Goal: Information Seeking & Learning: Learn about a topic

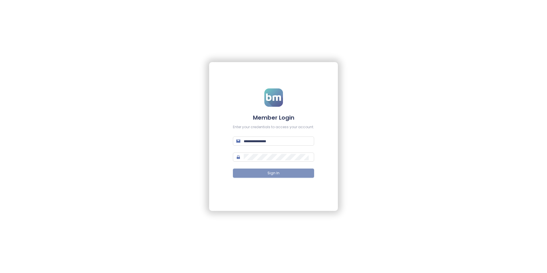
type input "**********"
drag, startPoint x: 276, startPoint y: 169, endPoint x: 276, endPoint y: 173, distance: 3.4
click at [276, 173] on button "Sign In" at bounding box center [273, 173] width 81 height 9
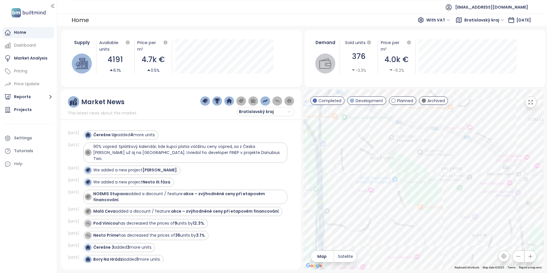
drag, startPoint x: 355, startPoint y: 174, endPoint x: 430, endPoint y: 189, distance: 76.2
click at [430, 189] on div at bounding box center [423, 179] width 240 height 180
click at [382, 173] on div "Rezidencia [PERSON_NAME]" at bounding box center [423, 179] width 240 height 180
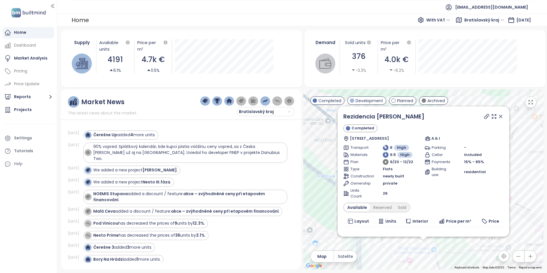
scroll to position [32, 0]
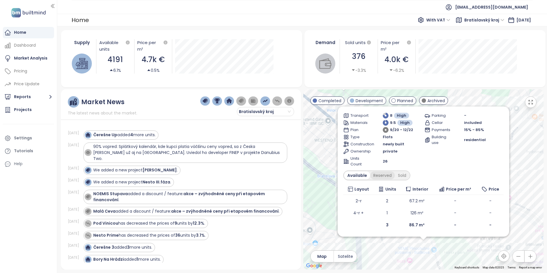
click at [372, 175] on div "Reserved" at bounding box center [382, 175] width 25 height 8
click at [402, 175] on div "Sold" at bounding box center [401, 175] width 15 height 8
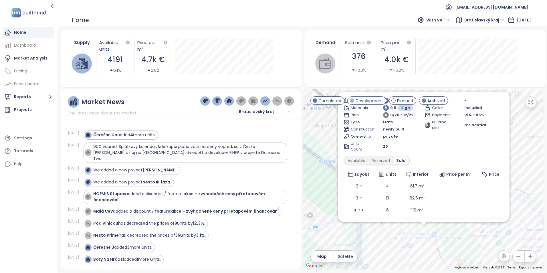
drag, startPoint x: 486, startPoint y: 98, endPoint x: 486, endPoint y: 82, distance: 15.7
click at [486, 82] on div "Supply Available units 4191 6.1% Price per m² 4.7k € 0.5% Demand Sold units 376…" at bounding box center [302, 149] width 483 height 239
click at [393, 229] on div "Rezidencia Budková Completed [STREET_ADDRESS] A & I Transport 8 High Materials …" at bounding box center [423, 179] width 240 height 180
click at [528, 169] on div "Rezidencia Budková Completed [STREET_ADDRESS] A & I Transport 8 High Materials …" at bounding box center [423, 179] width 240 height 180
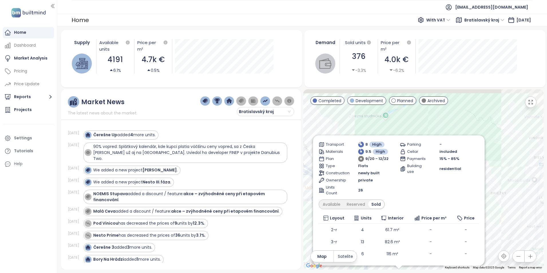
drag, startPoint x: 493, startPoint y: 132, endPoint x: 516, endPoint y: 202, distance: 74.2
click at [516, 202] on div "Rezidencia Budková Completed [STREET_ADDRESS] A & I Transport 8 High Materials …" at bounding box center [423, 179] width 240 height 180
click at [485, 132] on div "Rezidencia Budková Completed [STREET_ADDRESS] A & I Transport 8 High Materials …" at bounding box center [423, 179] width 240 height 180
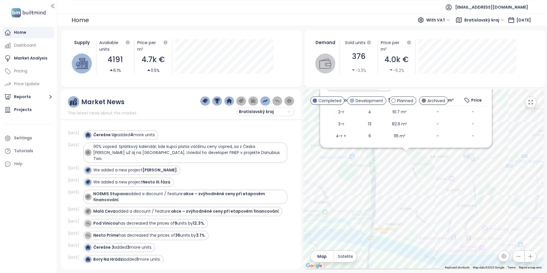
drag, startPoint x: 507, startPoint y: 143, endPoint x: 514, endPoint y: 88, distance: 55.4
click at [514, 88] on div "Supply Available units 4191 6.1% Price per m² 4.7k € 0.5% Demand Sold units 376…" at bounding box center [302, 149] width 483 height 239
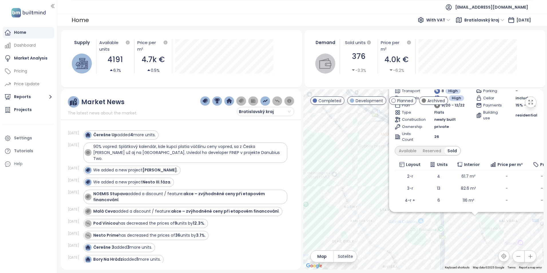
drag, startPoint x: 377, startPoint y: 171, endPoint x: 445, endPoint y: 238, distance: 95.9
click at [445, 238] on div "Rezidencia Budková Completed [STREET_ADDRESS] A & I Transport 8 High Materials …" at bounding box center [423, 179] width 240 height 180
click at [344, 133] on div "Rezidencia Budková Completed [STREET_ADDRESS] A & I Transport 8 High Materials …" at bounding box center [423, 179] width 240 height 180
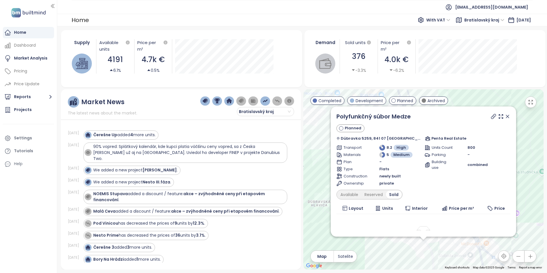
drag, startPoint x: 497, startPoint y: 116, endPoint x: 487, endPoint y: 126, distance: 14.4
click at [505, 116] on icon at bounding box center [508, 117] width 6 height 6
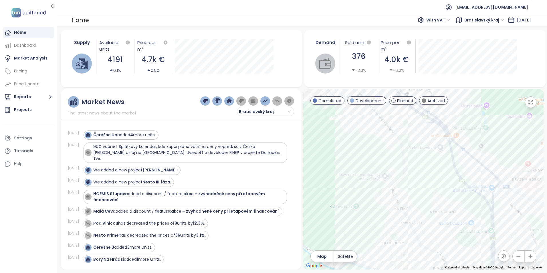
drag, startPoint x: 470, startPoint y: 217, endPoint x: 440, endPoint y: 104, distance: 116.9
click at [440, 104] on div "← Move left → Move right ↑ Move up ↓ Move down + Zoom in - Zoom out Home Jump l…" at bounding box center [423, 179] width 240 height 180
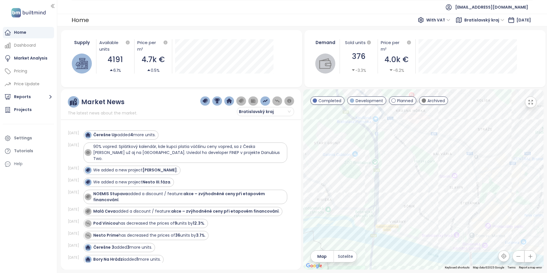
drag, startPoint x: 438, startPoint y: 190, endPoint x: 332, endPoint y: 138, distance: 118.2
click at [332, 138] on div at bounding box center [423, 179] width 240 height 180
click at [391, 172] on div "Rezidencie [PERSON_NAME]" at bounding box center [423, 179] width 240 height 180
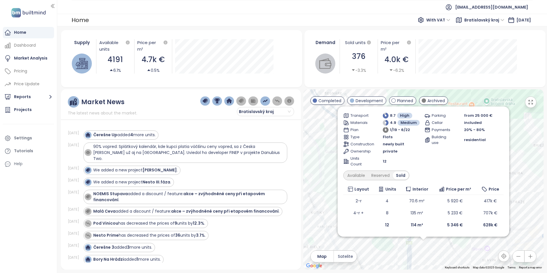
scroll to position [0, 0]
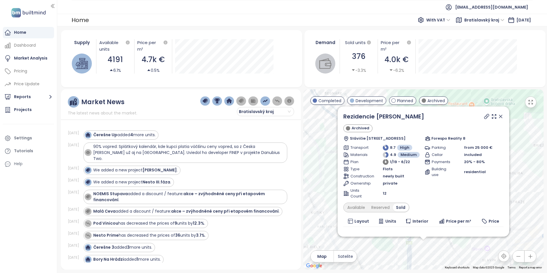
click at [498, 116] on icon at bounding box center [501, 117] width 6 height 6
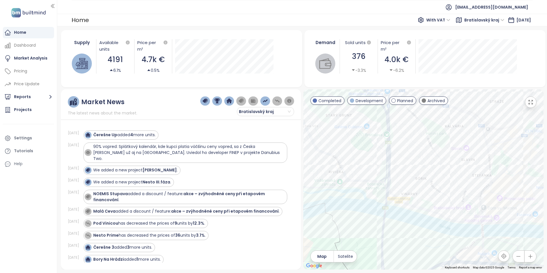
drag, startPoint x: 436, startPoint y: 139, endPoint x: 437, endPoint y: 126, distance: 12.9
click at [437, 126] on div at bounding box center [423, 179] width 240 height 180
click at [403, 166] on div "Pod Bôrikom" at bounding box center [423, 179] width 240 height 180
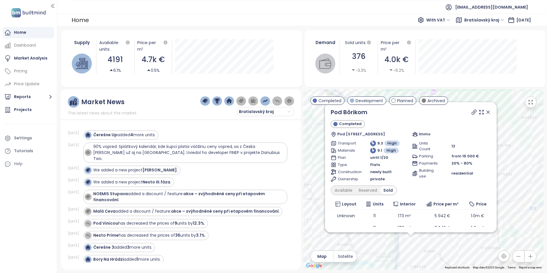
drag, startPoint x: 521, startPoint y: 151, endPoint x: 522, endPoint y: 223, distance: 71.5
click at [522, 223] on div "Pod Bôrikom Completed Pod [STREET_ADDRESS] Immo Transport 8.3 High Materials 9.…" at bounding box center [423, 179] width 240 height 180
click at [485, 111] on icon at bounding box center [488, 112] width 6 height 6
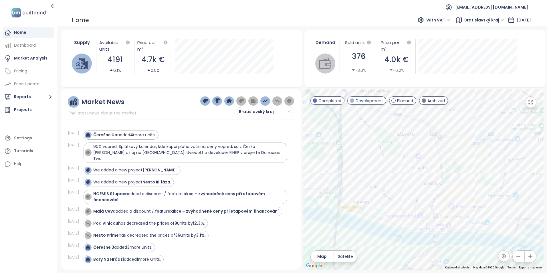
drag, startPoint x: 464, startPoint y: 211, endPoint x: 405, endPoint y: 142, distance: 90.7
click at [405, 142] on div at bounding box center [423, 179] width 240 height 180
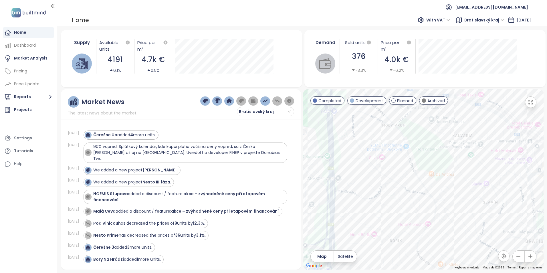
drag, startPoint x: 371, startPoint y: 157, endPoint x: 435, endPoint y: 207, distance: 81.3
click at [435, 207] on div at bounding box center [423, 179] width 240 height 180
drag, startPoint x: 422, startPoint y: 200, endPoint x: 416, endPoint y: 169, distance: 31.1
click at [416, 169] on div at bounding box center [423, 179] width 240 height 180
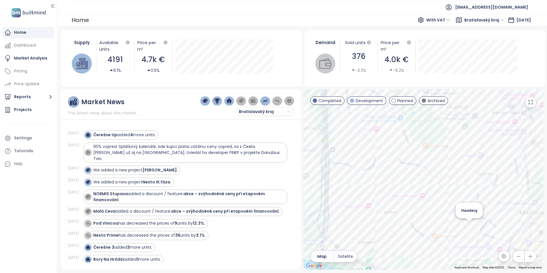
click at [471, 224] on div "Hausberg" at bounding box center [423, 179] width 240 height 180
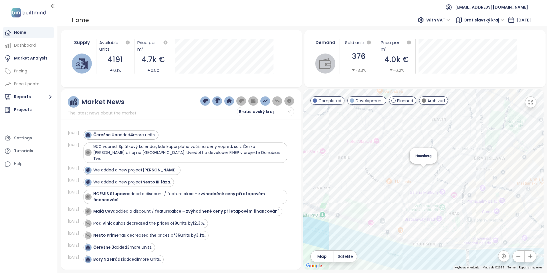
click at [425, 171] on div "Hausberg" at bounding box center [423, 179] width 240 height 180
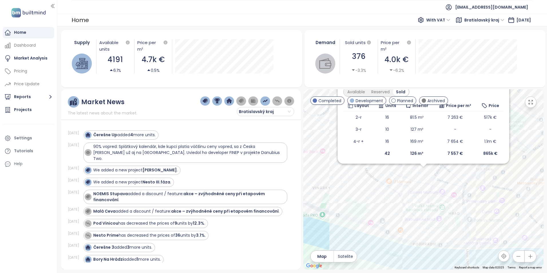
scroll to position [44, 0]
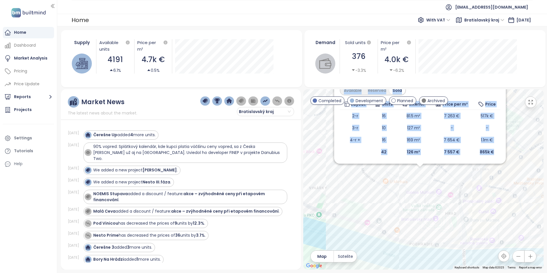
drag, startPoint x: 519, startPoint y: 147, endPoint x: 509, endPoint y: 204, distance: 58.3
click at [476, 94] on div "Available Reserved Sold" at bounding box center [420, 91] width 160 height 10
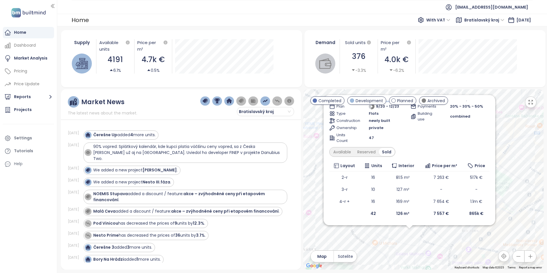
drag, startPoint x: 435, startPoint y: 215, endPoint x: 426, endPoint y: 255, distance: 40.6
click at [426, 255] on div "Hausberg Completed Partizánska 1255/6, 811 03 [GEOGRAPHIC_DATA], [GEOGRAPHIC_DA…" at bounding box center [423, 179] width 240 height 180
click at [367, 151] on div "Reserved" at bounding box center [366, 152] width 25 height 8
click at [349, 152] on div "Available" at bounding box center [342, 152] width 24 height 8
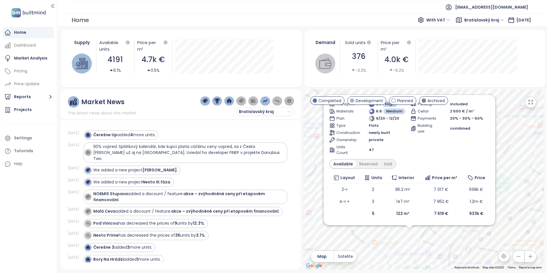
scroll to position [32, 0]
click at [508, 122] on div "Hausberg Completed Partizánska 1255/6, 811 03 [GEOGRAPHIC_DATA], [GEOGRAPHIC_DA…" at bounding box center [423, 179] width 240 height 180
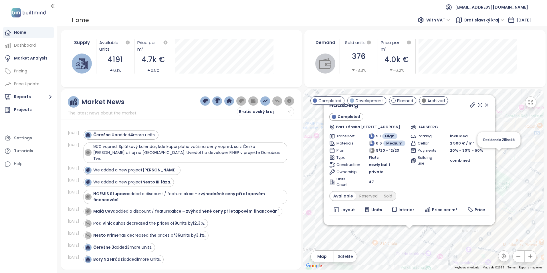
click at [484, 106] on icon at bounding box center [487, 105] width 6 height 6
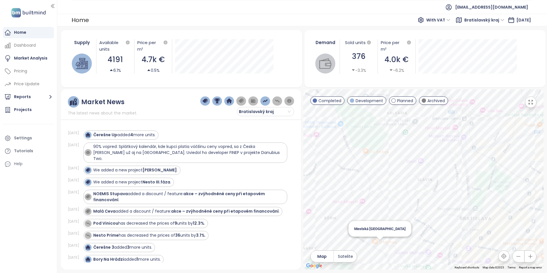
click at [381, 244] on div "Mestská [GEOGRAPHIC_DATA]" at bounding box center [423, 179] width 240 height 180
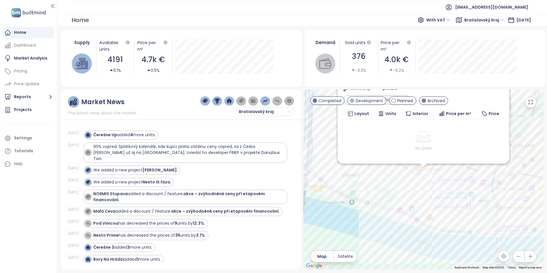
scroll to position [31, 0]
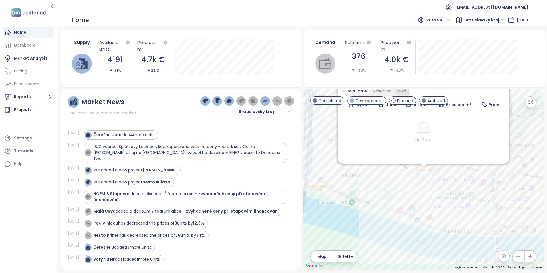
click at [401, 90] on div "Sold" at bounding box center [402, 91] width 15 height 8
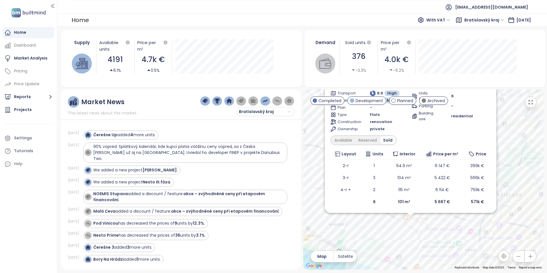
drag, startPoint x: 502, startPoint y: 207, endPoint x: 495, endPoint y: 243, distance: 36.9
click at [495, 243] on div "Mestská vila Mudroňova Development [STREET_ADDRESS] [PERSON_NAME] Mill Transpor…" at bounding box center [423, 179] width 240 height 180
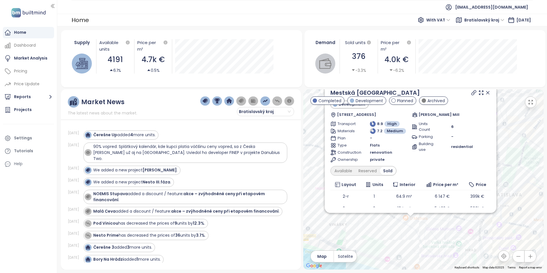
drag, startPoint x: 482, startPoint y: 93, endPoint x: 472, endPoint y: 141, distance: 48.8
click at [485, 93] on icon at bounding box center [488, 93] width 6 height 6
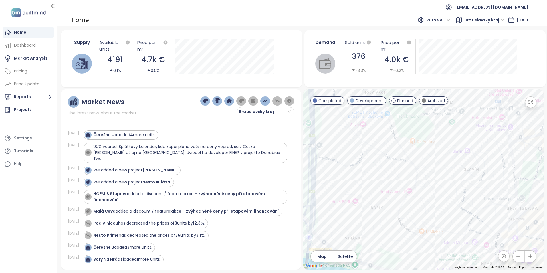
drag, startPoint x: 428, startPoint y: 163, endPoint x: 445, endPoint y: 176, distance: 21.2
click at [445, 176] on div at bounding box center [423, 179] width 240 height 180
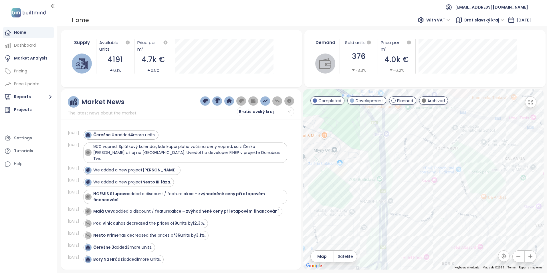
drag, startPoint x: 443, startPoint y: 150, endPoint x: 490, endPoint y: 227, distance: 89.7
click at [490, 227] on div at bounding box center [423, 179] width 240 height 180
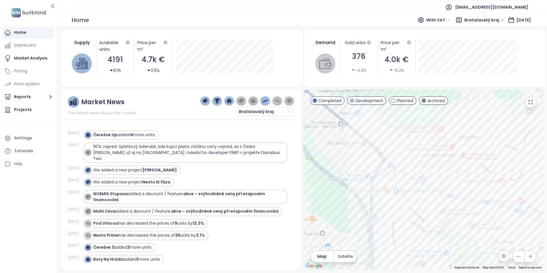
drag, startPoint x: 428, startPoint y: 130, endPoint x: 416, endPoint y: 214, distance: 85.0
click at [416, 214] on div at bounding box center [423, 179] width 240 height 180
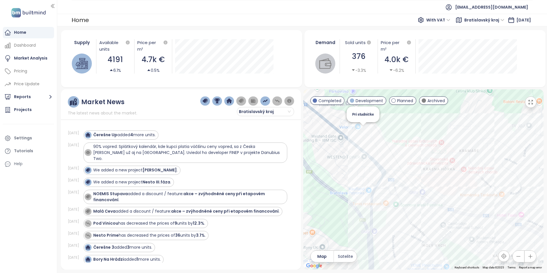
click at [361, 128] on div "Pri studničke" at bounding box center [423, 179] width 240 height 180
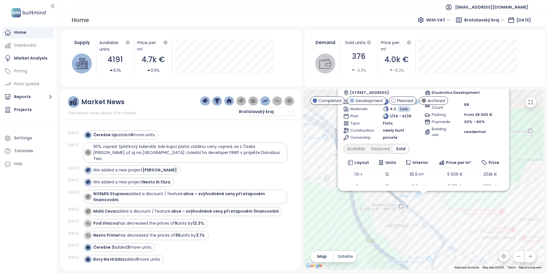
click at [424, 172] on div "Pri studničke Development [STREET_ADDRESS], [GEOGRAPHIC_DATA] [PERSON_NAME] Dev…" at bounding box center [423, 147] width 160 height 162
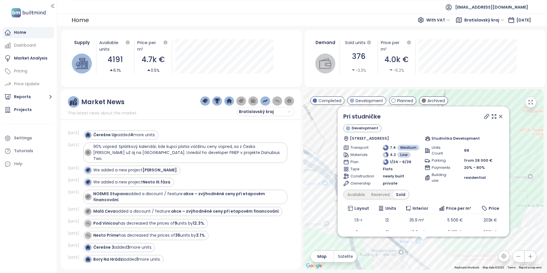
click at [499, 116] on icon at bounding box center [500, 116] width 3 height 3
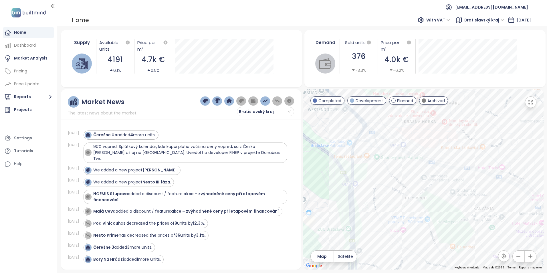
drag, startPoint x: 442, startPoint y: 192, endPoint x: 408, endPoint y: 147, distance: 56.0
click at [383, 84] on div "Supply Available units 4191 6.1% Price per m² 4.7k € 0.5% Demand Sold units 376…" at bounding box center [302, 149] width 483 height 239
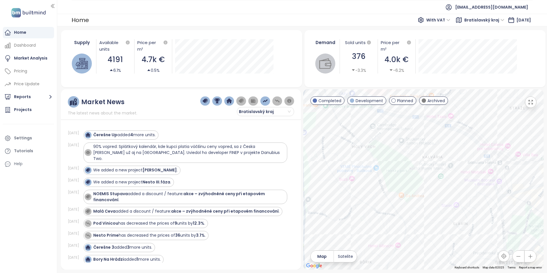
drag, startPoint x: 459, startPoint y: 212, endPoint x: 408, endPoint y: 161, distance: 72.4
click at [408, 161] on div at bounding box center [423, 179] width 240 height 180
